Goal: Task Accomplishment & Management: Complete application form

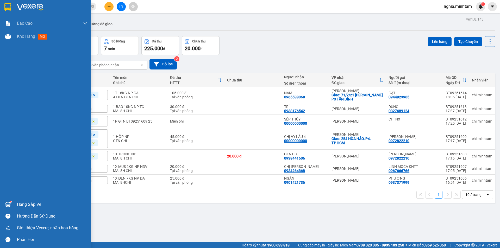
click at [30, 203] on div "Hàng sắp về" at bounding box center [52, 205] width 70 height 8
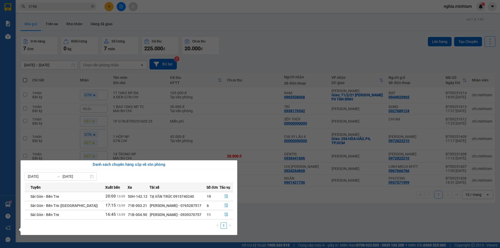
click at [190, 214] on div "[PERSON_NAME] - 0939370757" at bounding box center [178, 215] width 56 height 6
click at [223, 214] on button "button" at bounding box center [226, 215] width 13 height 8
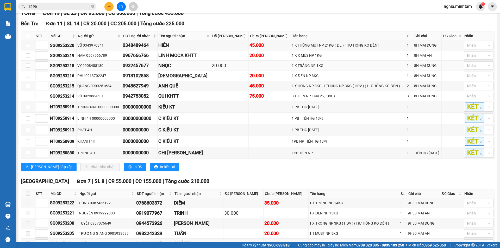
scroll to position [78, 0]
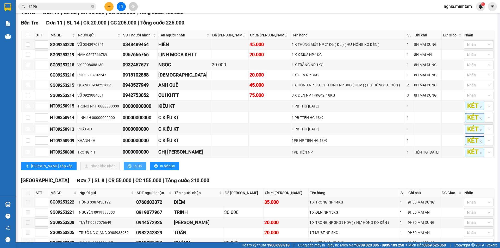
click at [134, 169] on span "In DS" at bounding box center [138, 166] width 8 height 6
click at [28, 37] on input "checkbox" at bounding box center [28, 35] width 4 height 4
checkbox input "true"
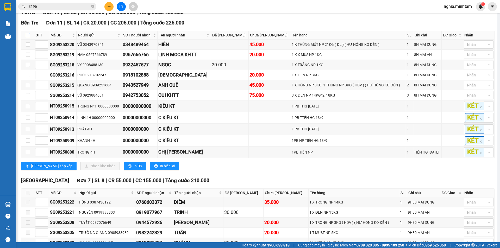
checkbox input "true"
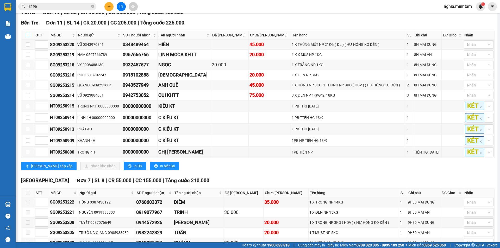
checkbox input "true"
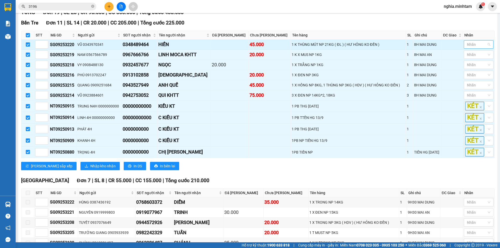
click at [477, 48] on div at bounding box center [476, 44] width 22 height 6
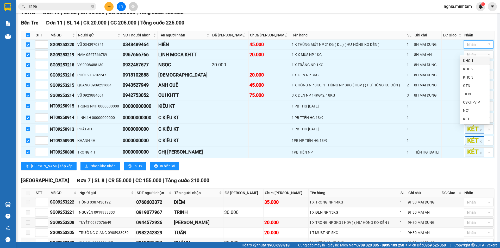
click at [475, 60] on div "KHO 1" at bounding box center [474, 61] width 23 height 6
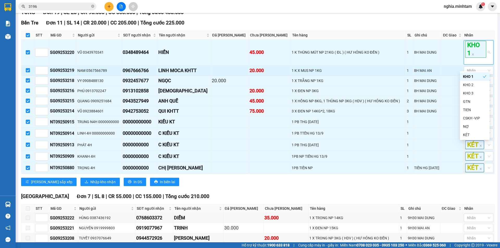
click at [446, 76] on td at bounding box center [451, 71] width 21 height 10
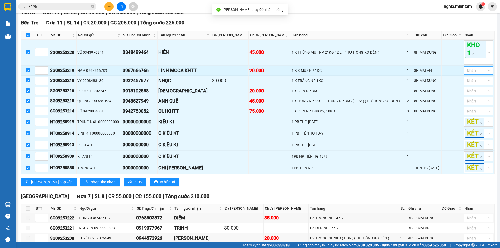
click at [475, 74] on div at bounding box center [476, 70] width 22 height 6
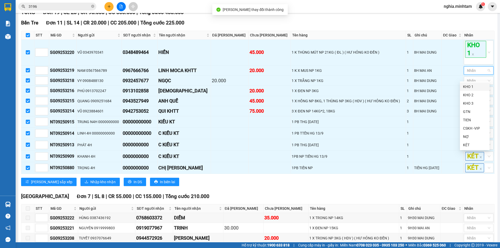
click at [467, 86] on div "KHO 1" at bounding box center [474, 87] width 23 height 6
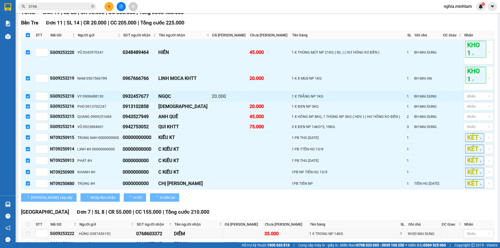
click at [451, 101] on td at bounding box center [451, 96] width 21 height 10
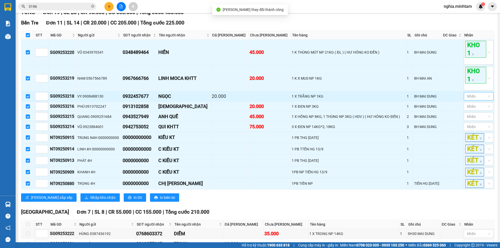
click at [471, 99] on div at bounding box center [476, 96] width 22 height 6
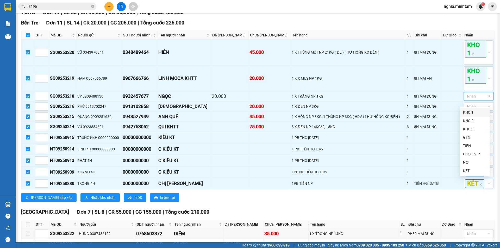
click at [471, 113] on div "KHO 1" at bounding box center [474, 113] width 23 height 6
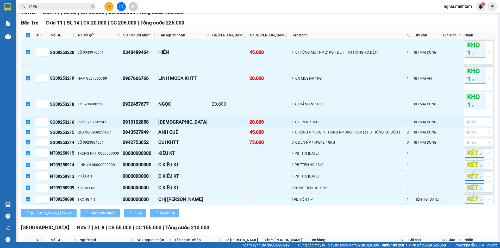
click at [433, 125] on div "8H MAI DUNG" at bounding box center [427, 122] width 27 height 6
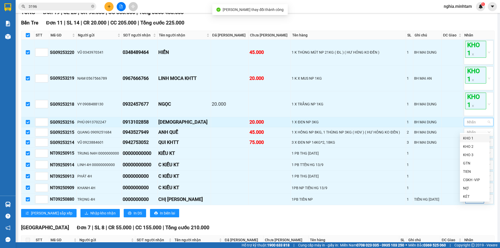
click at [470, 125] on div at bounding box center [476, 122] width 22 height 6
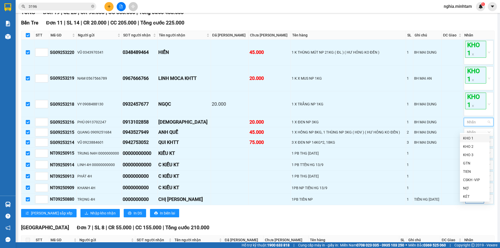
click at [471, 139] on div "KHO 1" at bounding box center [474, 138] width 23 height 6
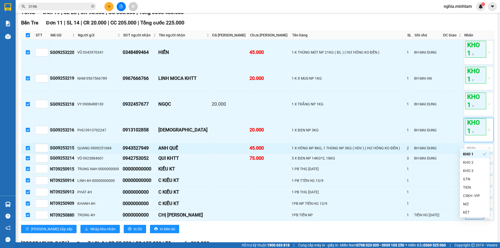
click at [427, 151] on div "8H MAI DUNG" at bounding box center [427, 148] width 27 height 6
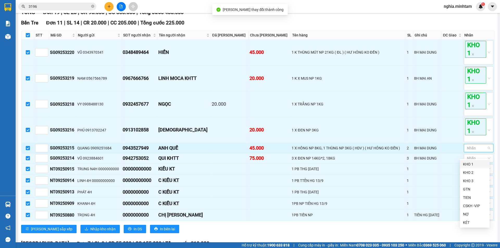
click at [466, 151] on div at bounding box center [476, 148] width 22 height 6
drag, startPoint x: 468, startPoint y: 174, endPoint x: 463, endPoint y: 170, distance: 6.4
click at [466, 173] on div "KHO 2" at bounding box center [474, 173] width 23 height 6
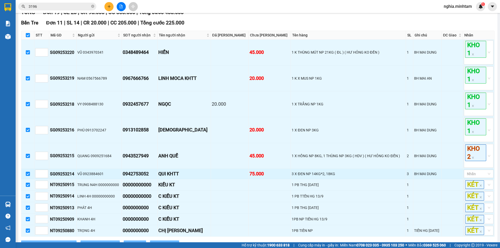
click at [417, 177] on div "8H MAI DUNG" at bounding box center [427, 174] width 27 height 6
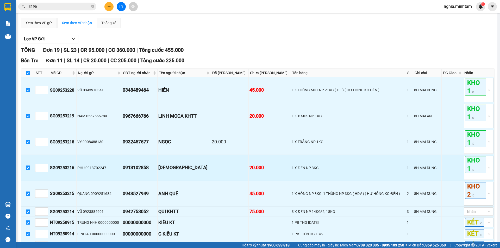
scroll to position [26, 0]
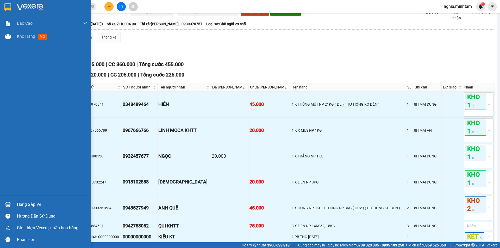
click at [32, 200] on div "Hàng sắp về" at bounding box center [45, 205] width 91 height 12
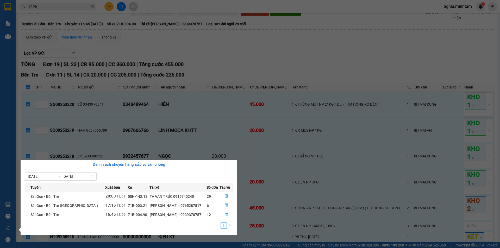
click at [191, 216] on div "[PERSON_NAME] - 0939370757" at bounding box center [178, 215] width 56 height 6
drag, startPoint x: 226, startPoint y: 215, endPoint x: 225, endPoint y: 207, distance: 8.9
click at [226, 215] on icon "file-done" at bounding box center [226, 215] width 4 height 4
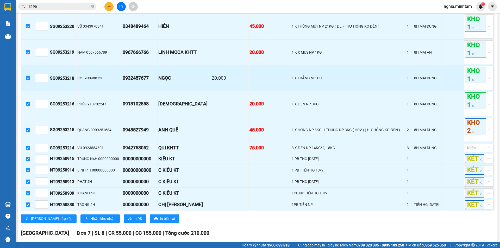
scroll to position [130, 0]
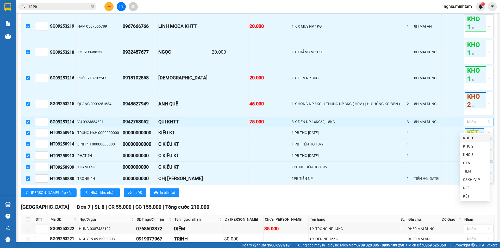
click at [465, 125] on div at bounding box center [466, 122] width 3 height 6
click at [470, 145] on div "KHO 2" at bounding box center [474, 146] width 23 height 6
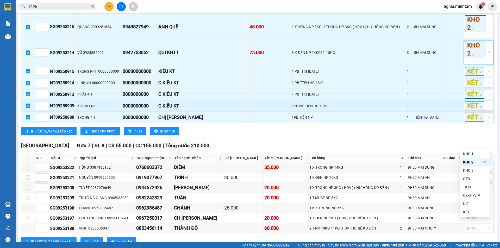
scroll to position [208, 0]
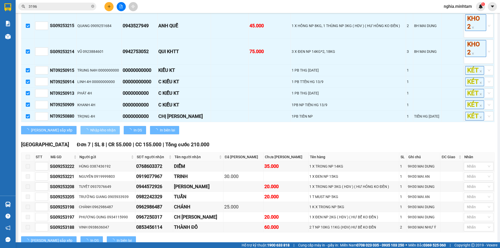
click at [90, 133] on span "Nhập kho nhận" at bounding box center [102, 130] width 25 height 6
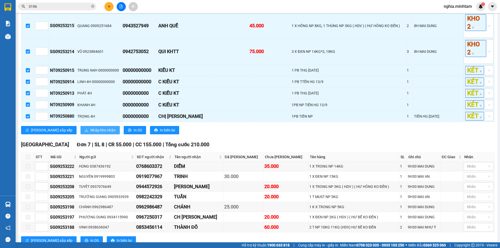
click at [90, 133] on span "Nhập kho nhận" at bounding box center [102, 130] width 25 height 6
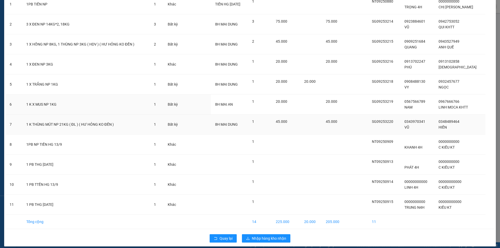
scroll to position [54, 0]
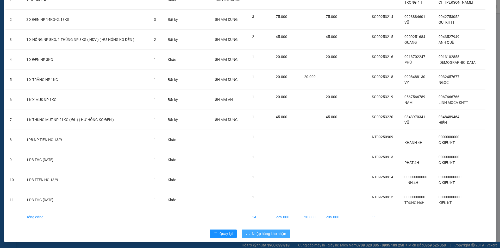
click at [267, 234] on span "Nhập hàng kho nhận" at bounding box center [269, 234] width 34 height 6
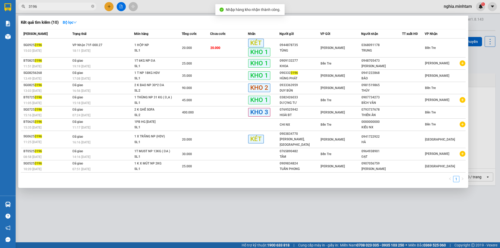
click at [51, 7] on input "3196" at bounding box center [59, 7] width 61 height 6
type input "3"
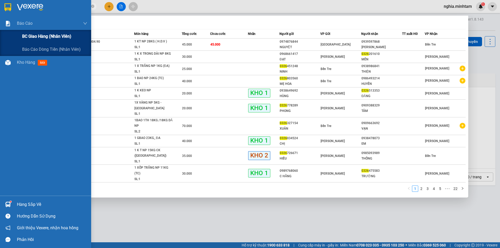
type input "0326"
click at [29, 36] on span "BC giao hàng (nhân viên)" at bounding box center [46, 36] width 49 height 7
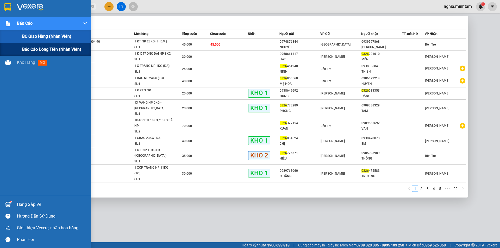
click at [27, 48] on span "Báo cáo dòng tiền (nhân viên)" at bounding box center [51, 49] width 59 height 7
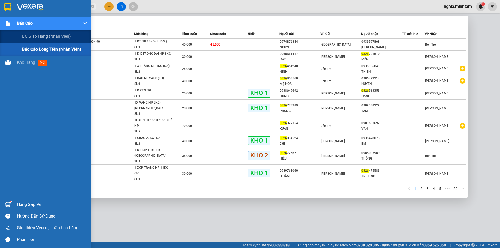
click at [59, 49] on span "Báo cáo dòng tiền (nhân viên)" at bounding box center [51, 49] width 59 height 7
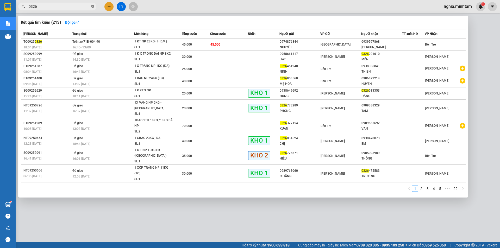
click at [93, 7] on icon "close-circle" at bounding box center [92, 6] width 3 height 3
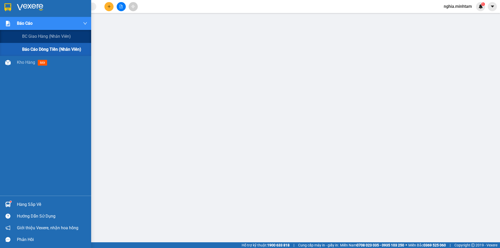
click at [58, 48] on span "Báo cáo dòng tiền (nhân viên)" at bounding box center [51, 49] width 59 height 7
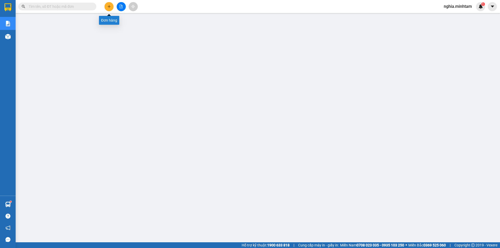
click at [109, 6] on icon "plus" at bounding box center [109, 6] width 0 height 3
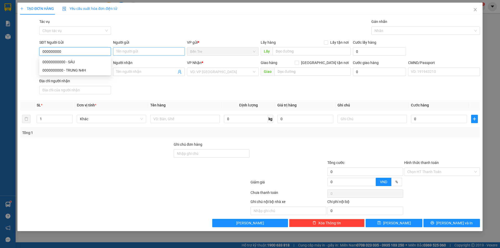
type input "000000000"
click at [126, 52] on input "Người gửi" at bounding box center [149, 51] width 72 height 8
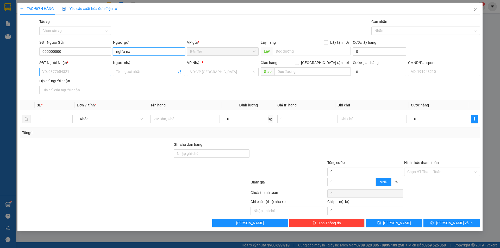
type input "nghĩa nx"
click at [65, 71] on input "SĐT Người Nhận *" at bounding box center [75, 72] width 72 height 8
type input "000000000"
click at [121, 71] on input "Người nhận" at bounding box center [146, 72] width 60 height 6
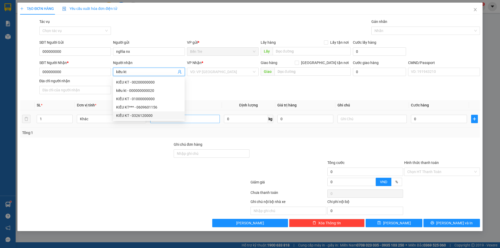
type input "kiều kt"
click at [192, 121] on input "text" at bounding box center [184, 119] width 69 height 8
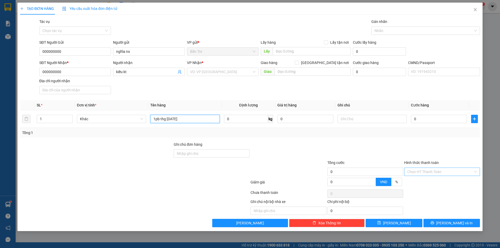
type input "1pb thg [DATE]"
click at [440, 175] on input "Hình thức thanh toán" at bounding box center [440, 172] width 66 height 8
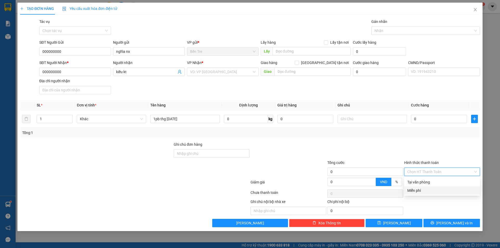
click at [436, 194] on div "Miễn phí" at bounding box center [442, 190] width 76 height 8
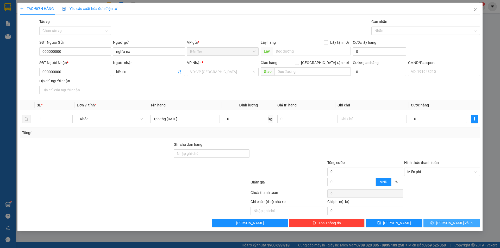
click at [451, 224] on span "[PERSON_NAME] và In" at bounding box center [454, 223] width 36 height 6
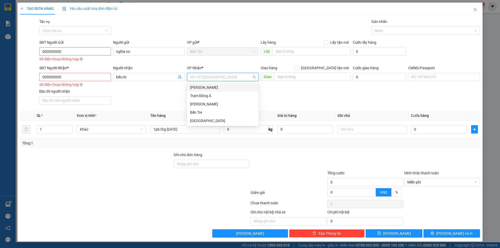
click at [222, 79] on input "search" at bounding box center [221, 77] width 62 height 8
click at [212, 113] on div "Bến Tre" at bounding box center [222, 113] width 65 height 6
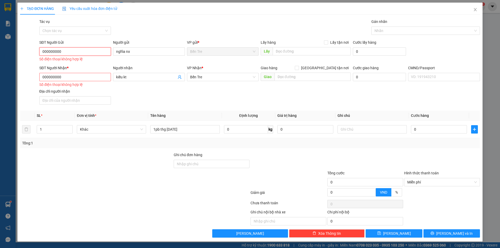
click at [84, 54] on input "000000000" at bounding box center [75, 51] width 72 height 8
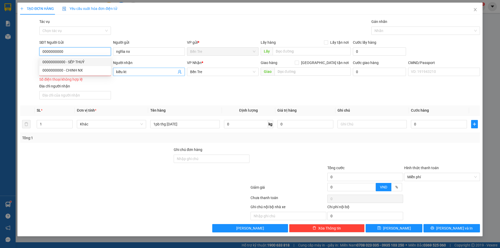
type input "0000000000"
click at [113, 71] on span "kiều kt" at bounding box center [149, 72] width 72 height 8
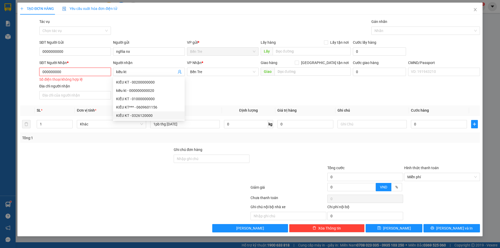
click at [92, 72] on input "000000000" at bounding box center [75, 72] width 72 height 8
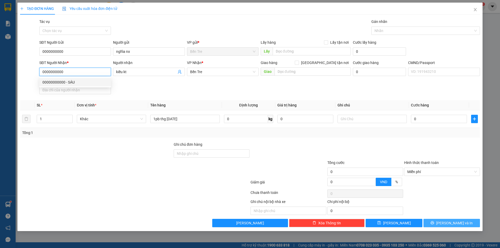
type input "0000000000"
click at [458, 224] on span "[PERSON_NAME] và In" at bounding box center [454, 223] width 36 height 6
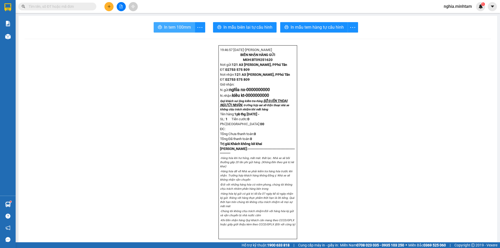
click at [189, 32] on button "In tem 100mm" at bounding box center [174, 27] width 41 height 10
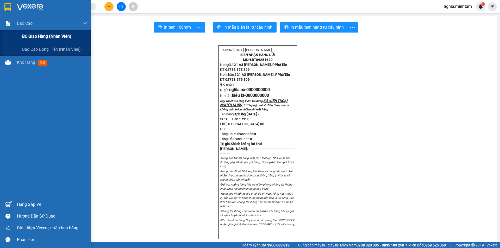
click at [42, 39] on span "BC giao hàng (nhân viên)" at bounding box center [46, 36] width 49 height 7
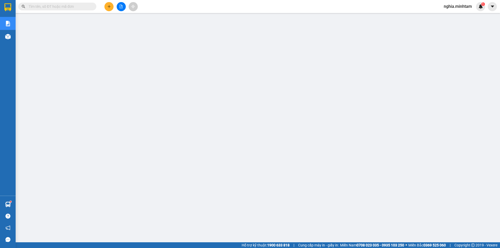
scroll to position [10, 0]
